Goal: Use online tool/utility: Utilize a website feature to perform a specific function

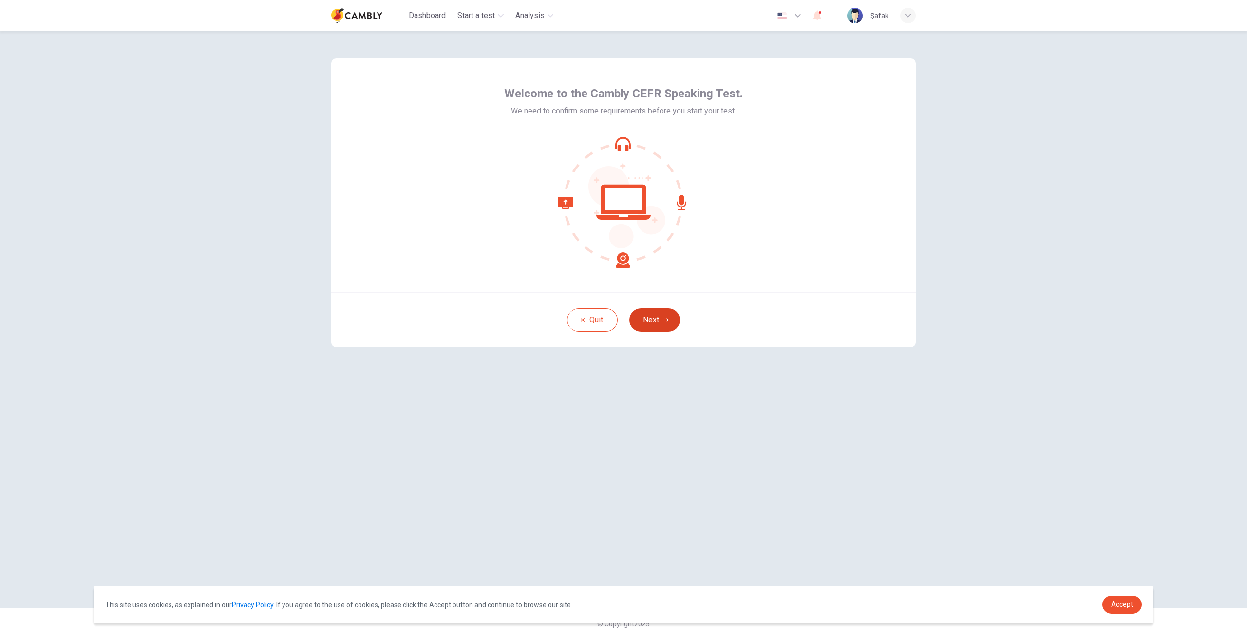
click at [654, 314] on button "Next" at bounding box center [655, 319] width 51 height 23
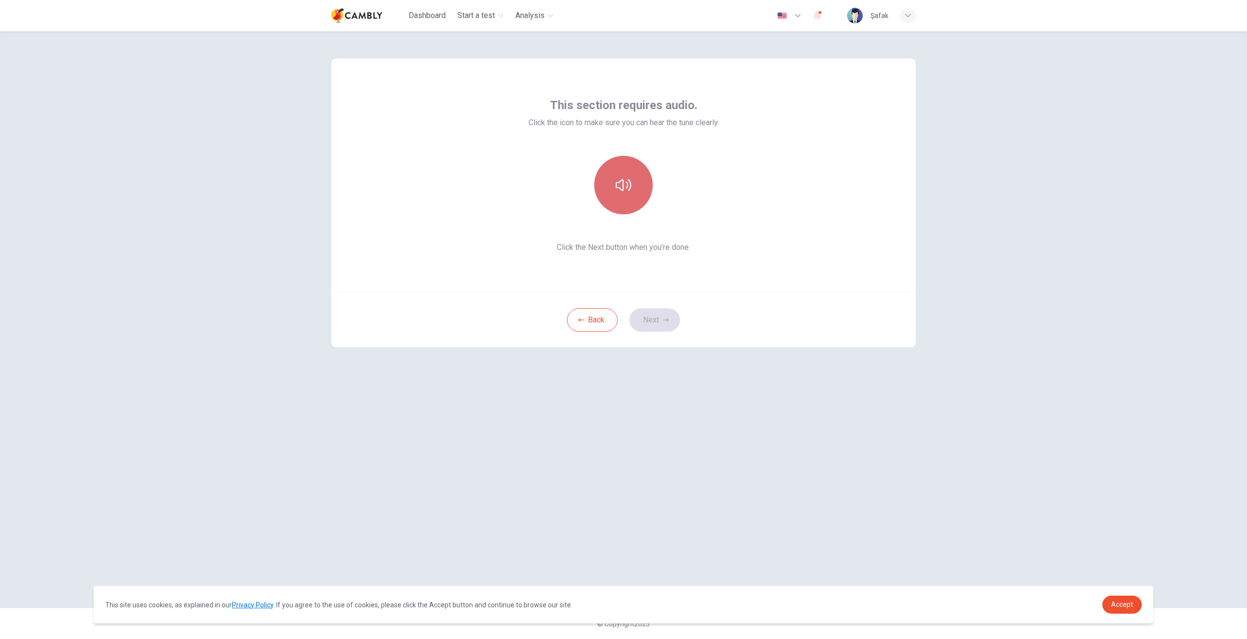
click at [630, 179] on icon "button" at bounding box center [624, 185] width 16 height 16
click at [647, 178] on button "button" at bounding box center [623, 185] width 58 height 58
click at [640, 179] on button "button" at bounding box center [623, 185] width 58 height 58
click at [667, 322] on icon "button" at bounding box center [666, 320] width 6 height 6
click at [615, 178] on div "Record" at bounding box center [623, 185] width 58 height 58
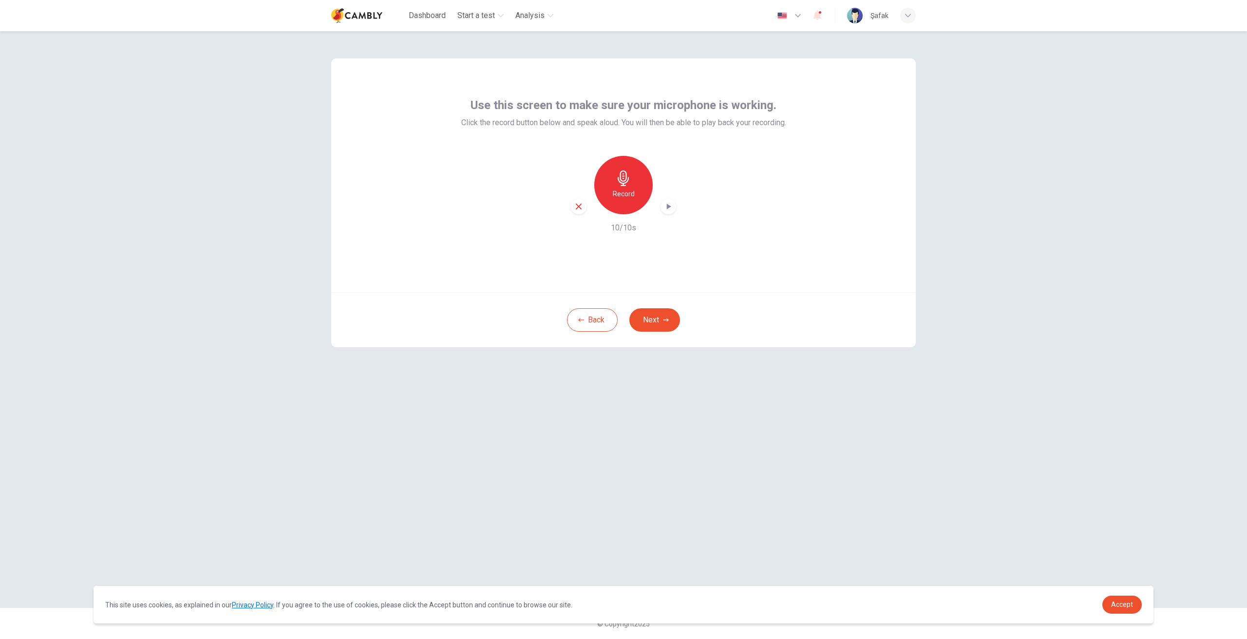
click at [673, 205] on div "button" at bounding box center [669, 207] width 16 height 16
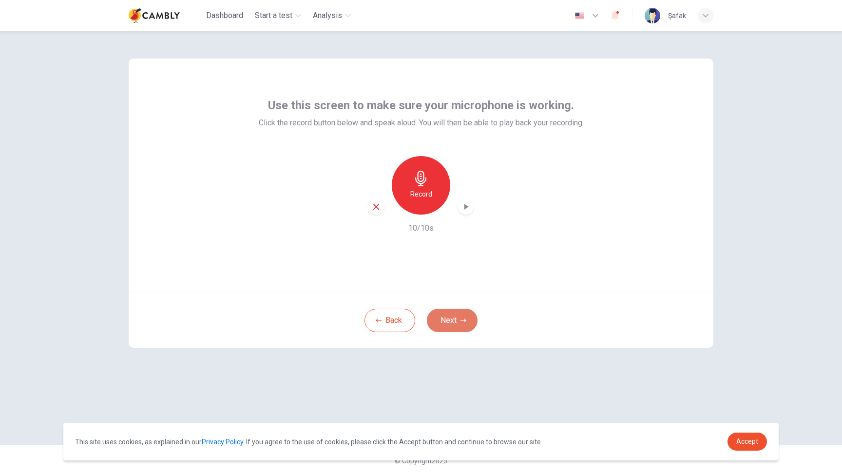
click at [440, 325] on button "Next" at bounding box center [452, 319] width 51 height 23
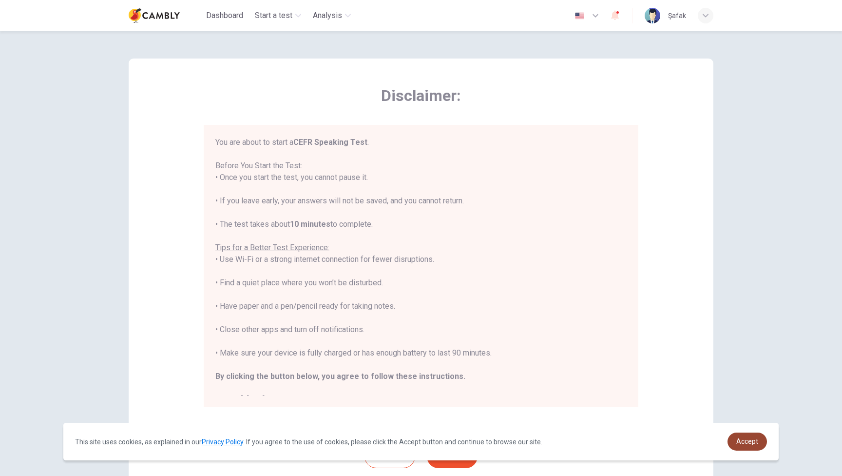
click at [748, 441] on span "Accept" at bounding box center [747, 441] width 22 height 8
click at [739, 441] on span "Accept" at bounding box center [747, 441] width 22 height 8
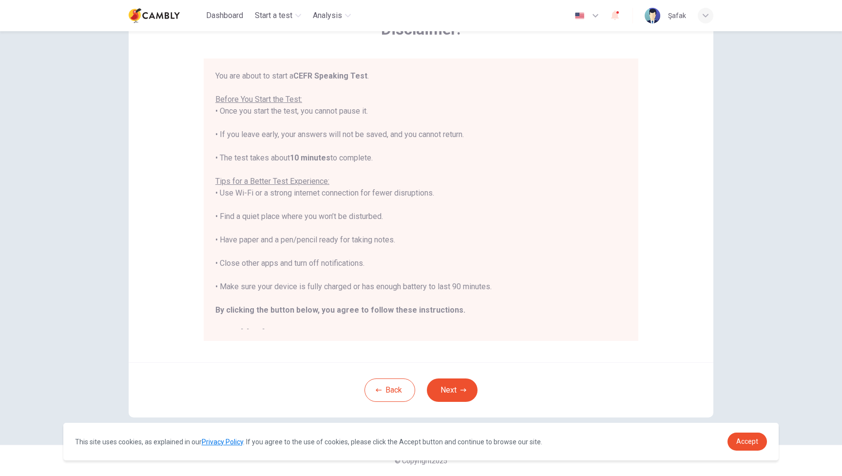
scroll to position [66, 0]
click at [747, 441] on span "Accept" at bounding box center [747, 441] width 22 height 8
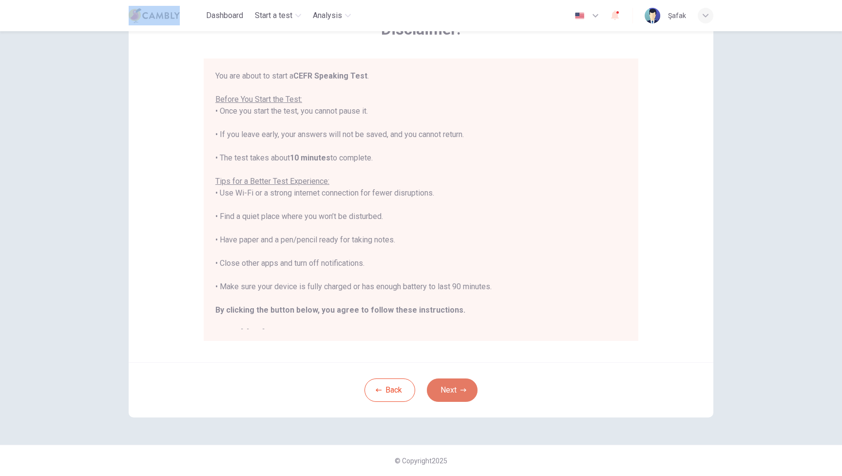
click at [455, 388] on button "Next" at bounding box center [452, 389] width 51 height 23
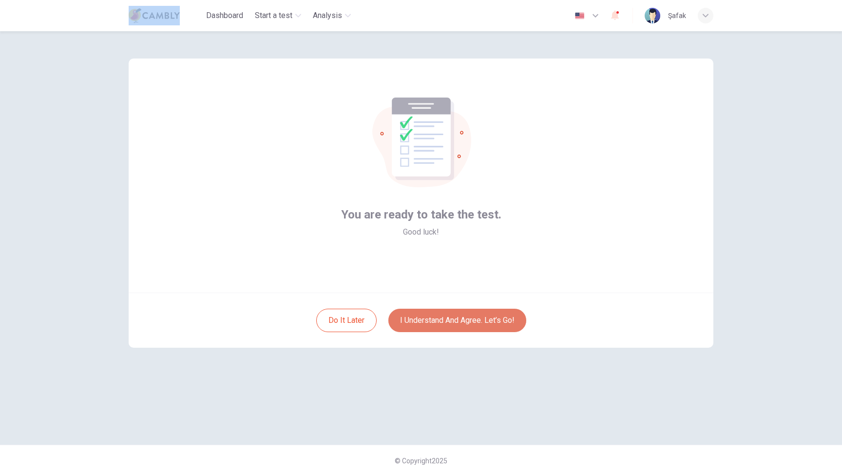
click at [478, 322] on button "I understand and agree. Let’s go!" at bounding box center [457, 319] width 138 height 23
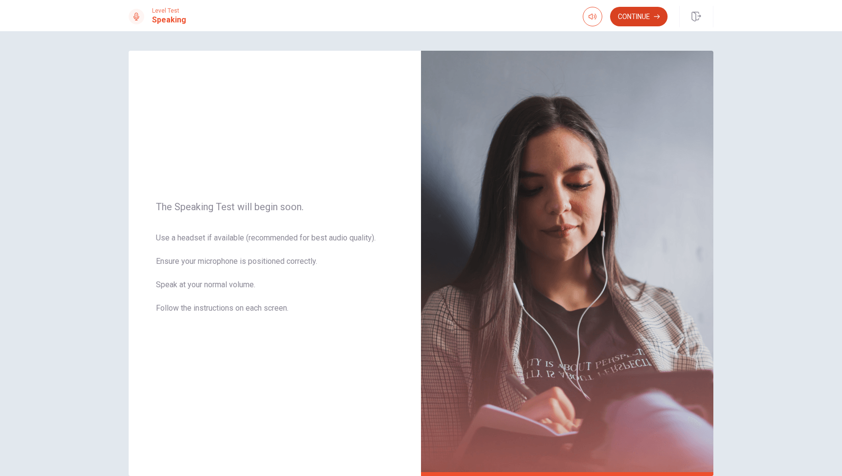
click at [640, 23] on button "Continue" at bounding box center [638, 16] width 57 height 19
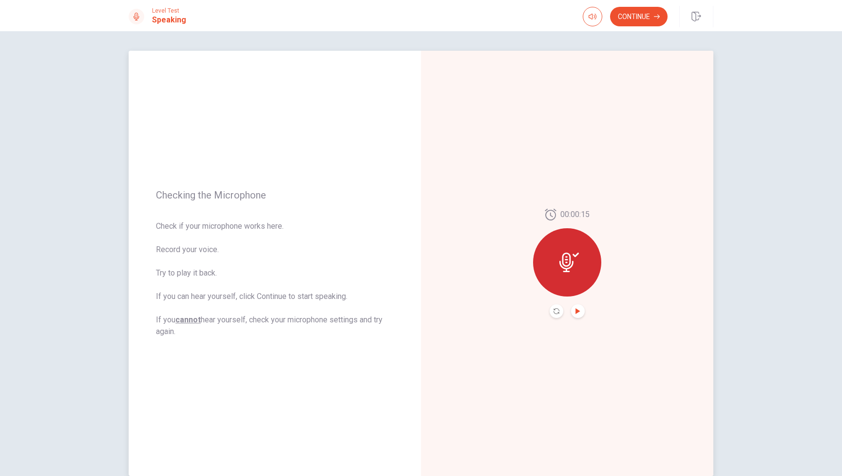
click at [575, 310] on icon "Play Audio" at bounding box center [577, 311] width 4 height 6
click at [630, 22] on button "Continue" at bounding box center [638, 16] width 57 height 19
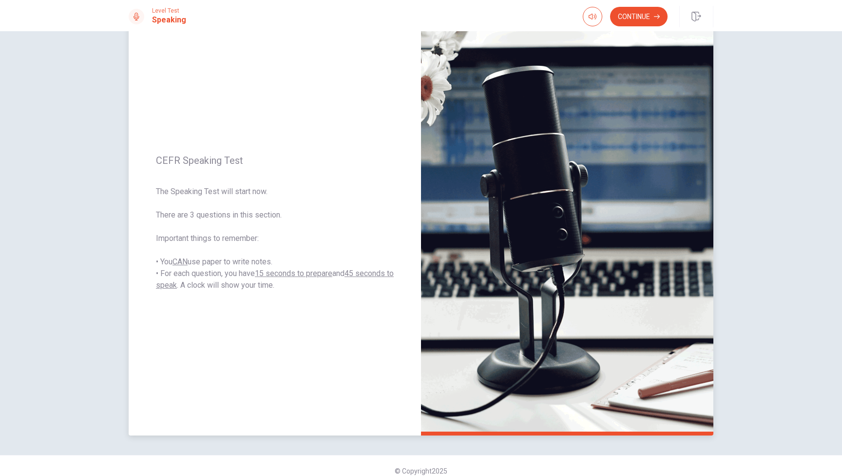
scroll to position [39, 0]
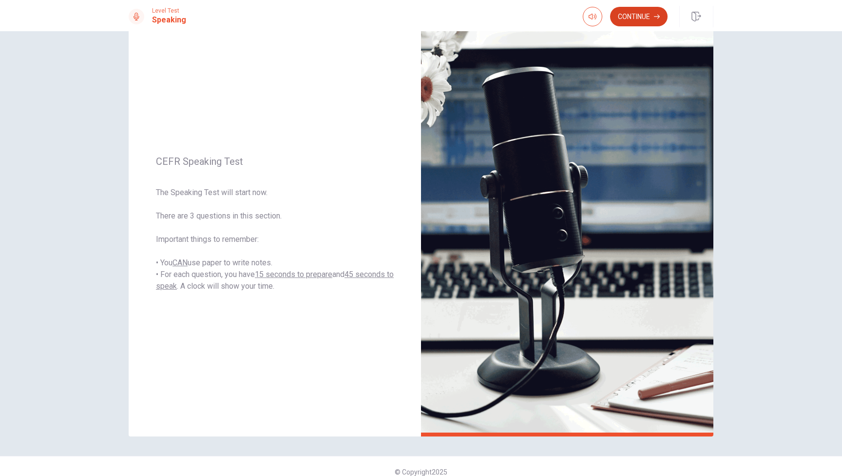
click at [643, 22] on button "Continue" at bounding box center [638, 16] width 57 height 19
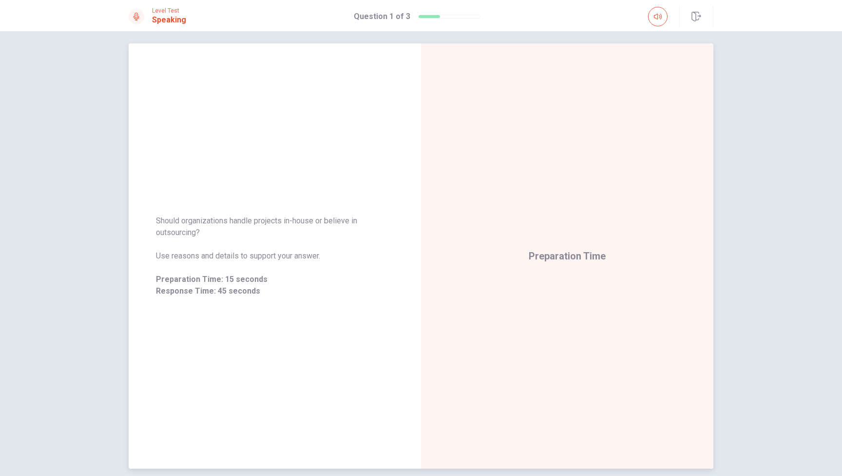
scroll to position [0, 0]
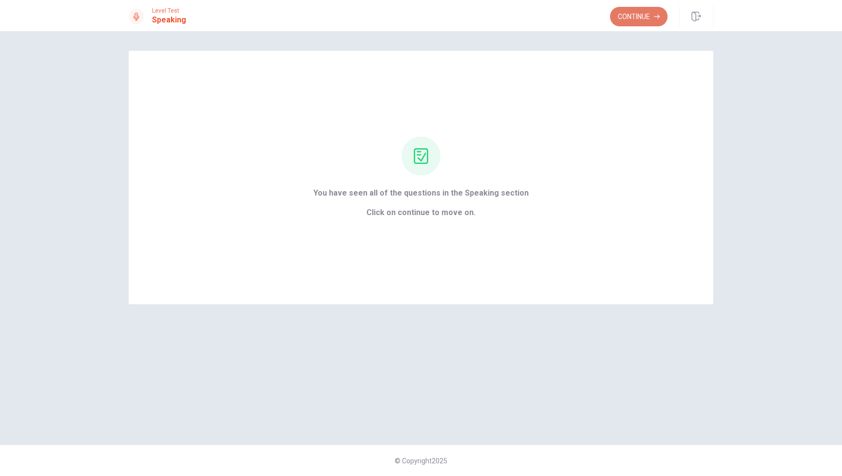
click at [645, 20] on button "Continue" at bounding box center [638, 16] width 57 height 19
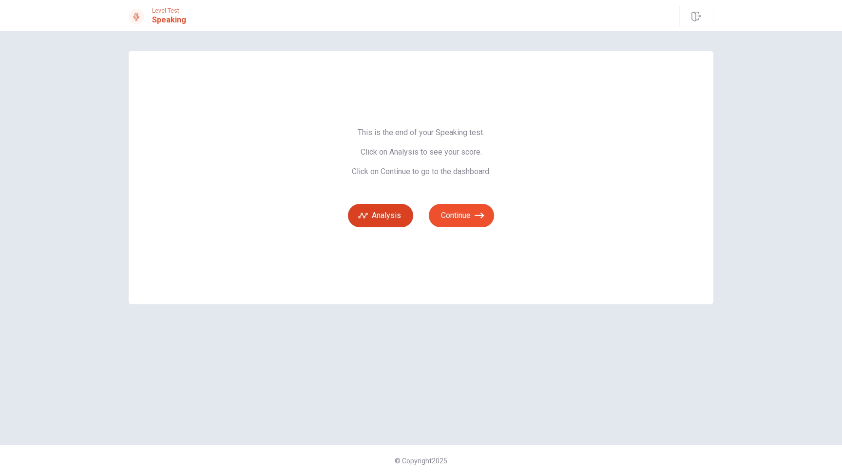
click at [397, 216] on button "Analysis" at bounding box center [380, 215] width 65 height 23
